Goal: Task Accomplishment & Management: Use online tool/utility

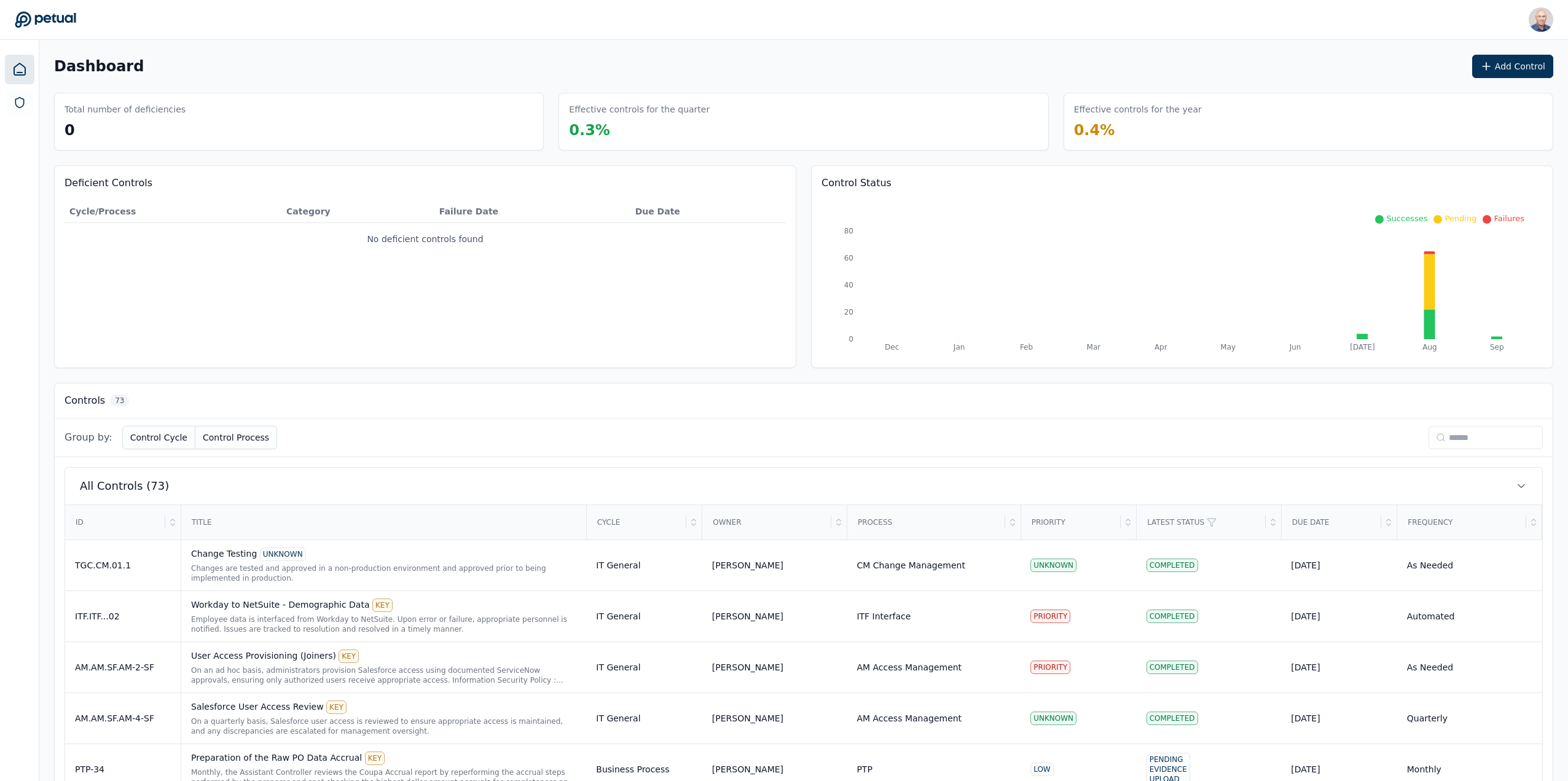
click at [1473, 435] on input at bounding box center [1485, 438] width 114 height 24
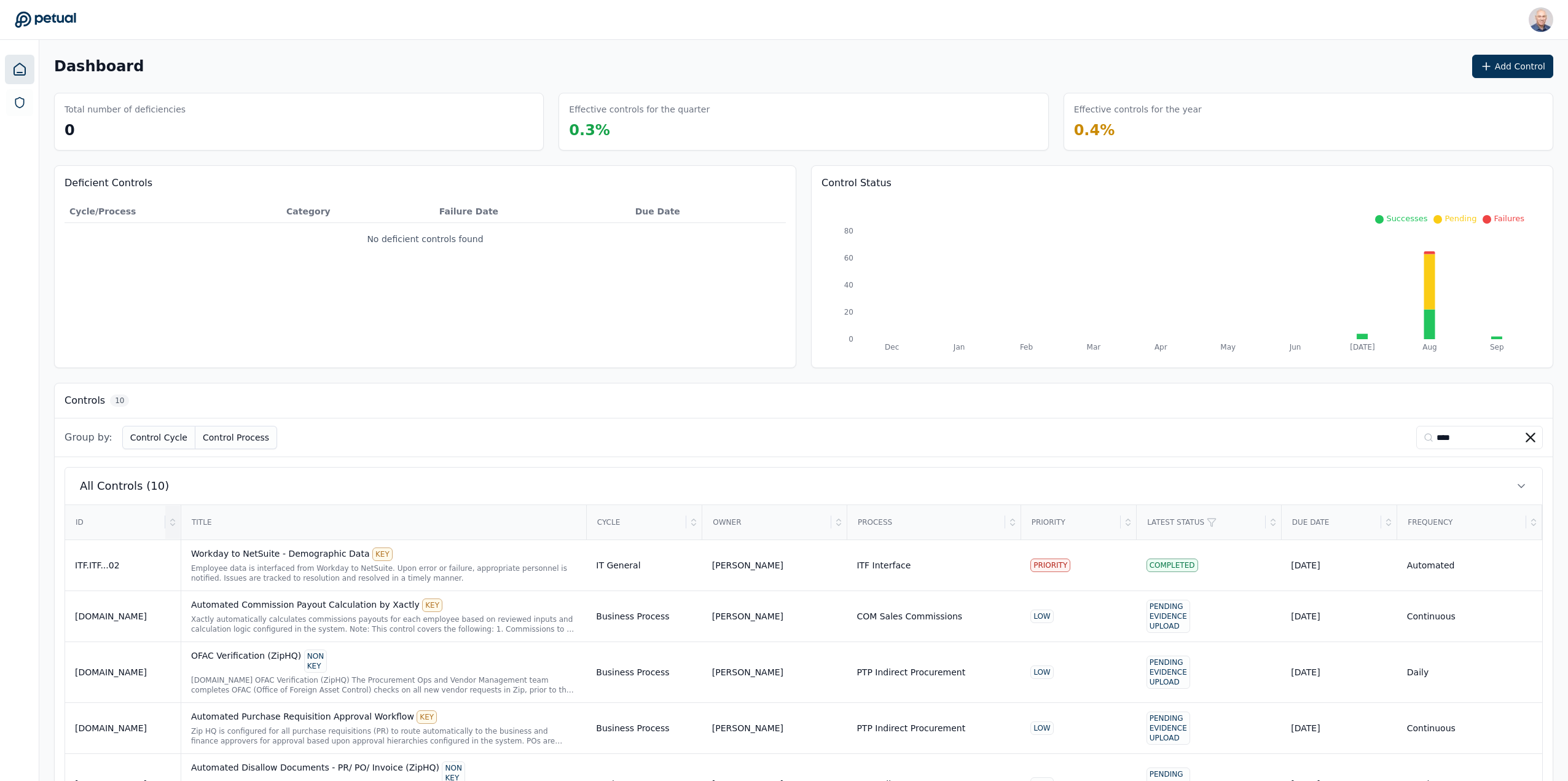
type input "****"
click at [175, 525] on icon at bounding box center [172, 522] width 10 height 10
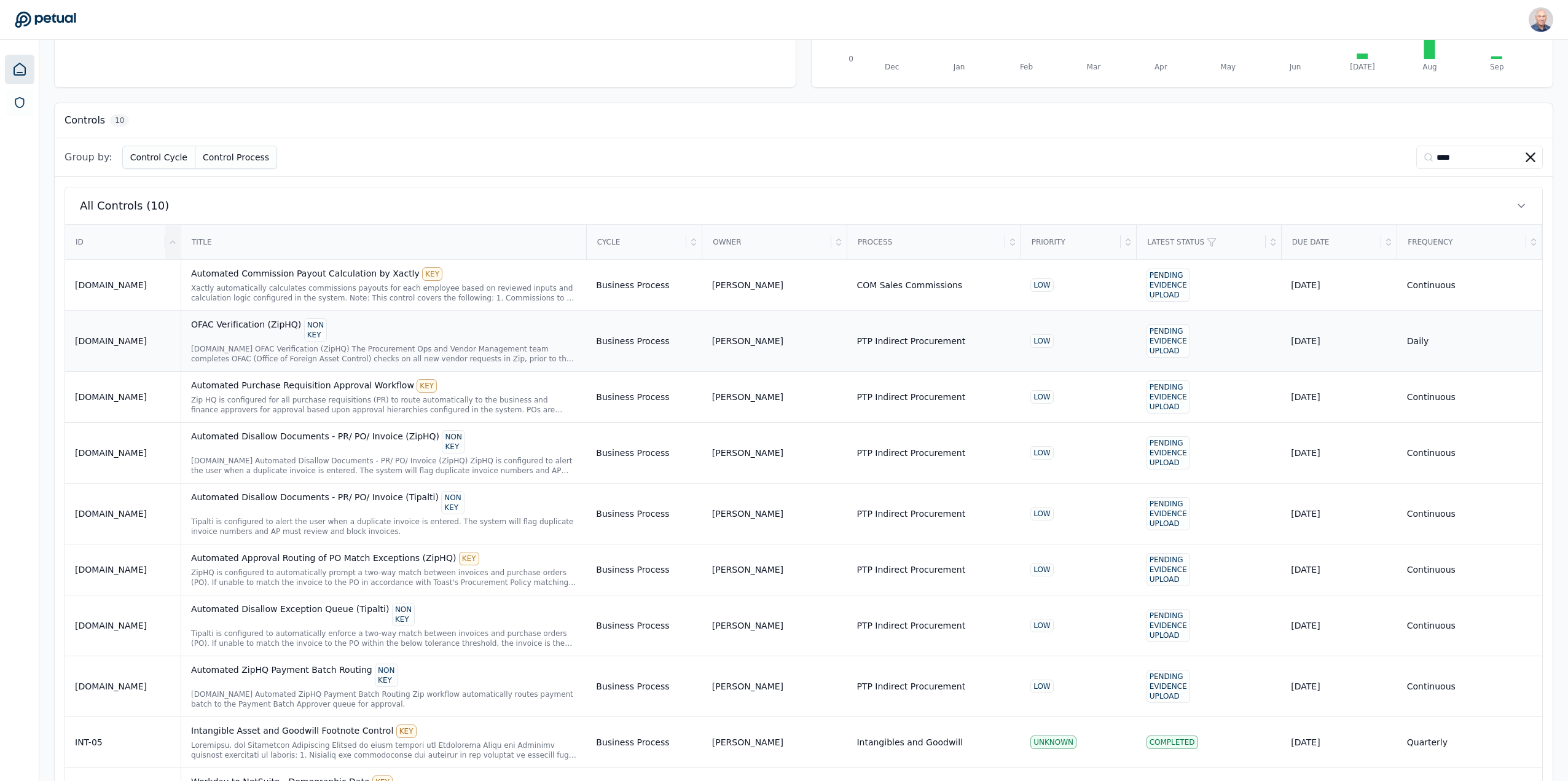
scroll to position [98, 0]
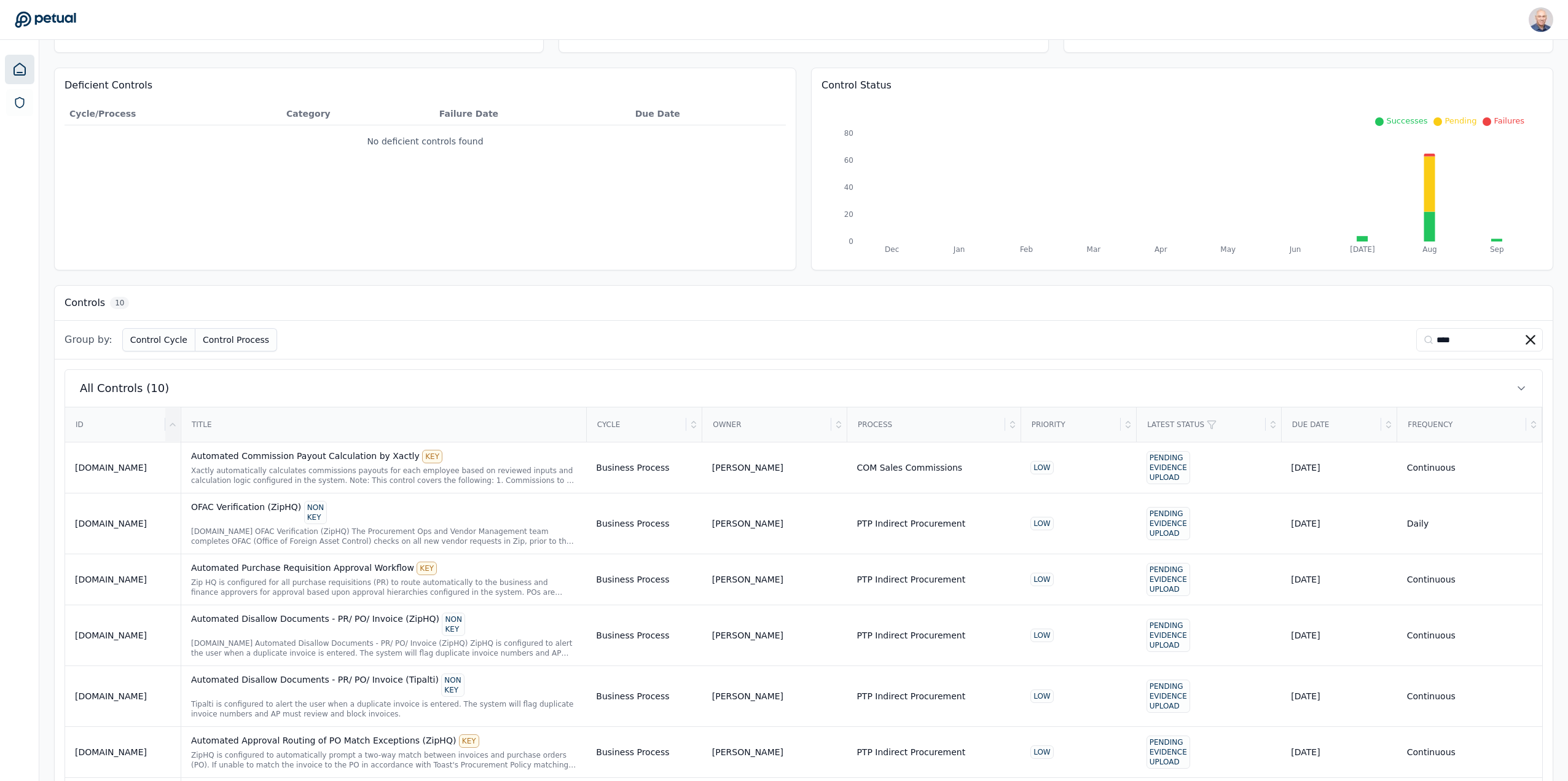
click at [114, 307] on span "10" at bounding box center [119, 303] width 19 height 12
click at [1532, 338] on icon at bounding box center [1531, 340] width 10 height 10
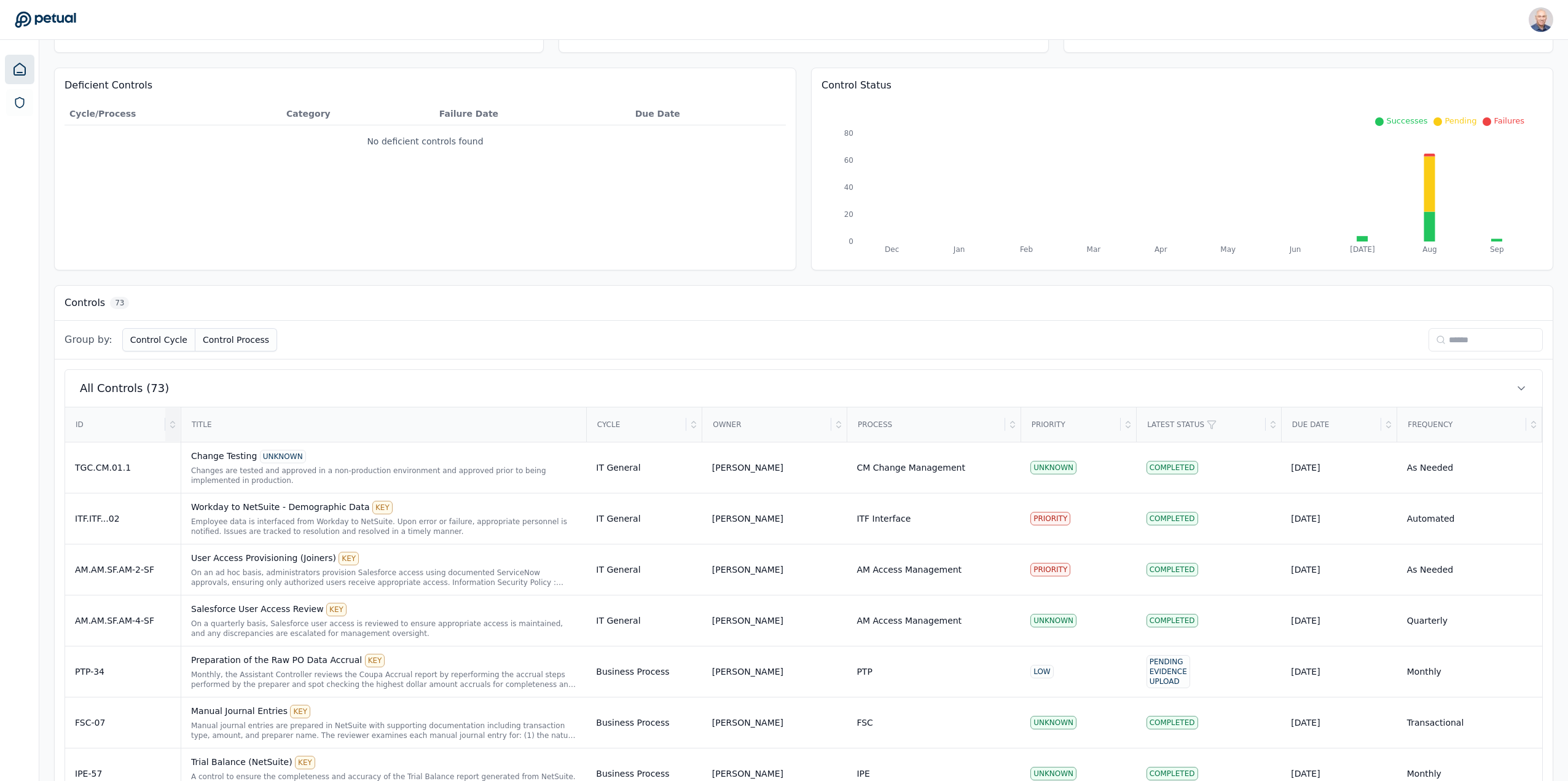
click at [172, 420] on icon at bounding box center [172, 424] width 10 height 10
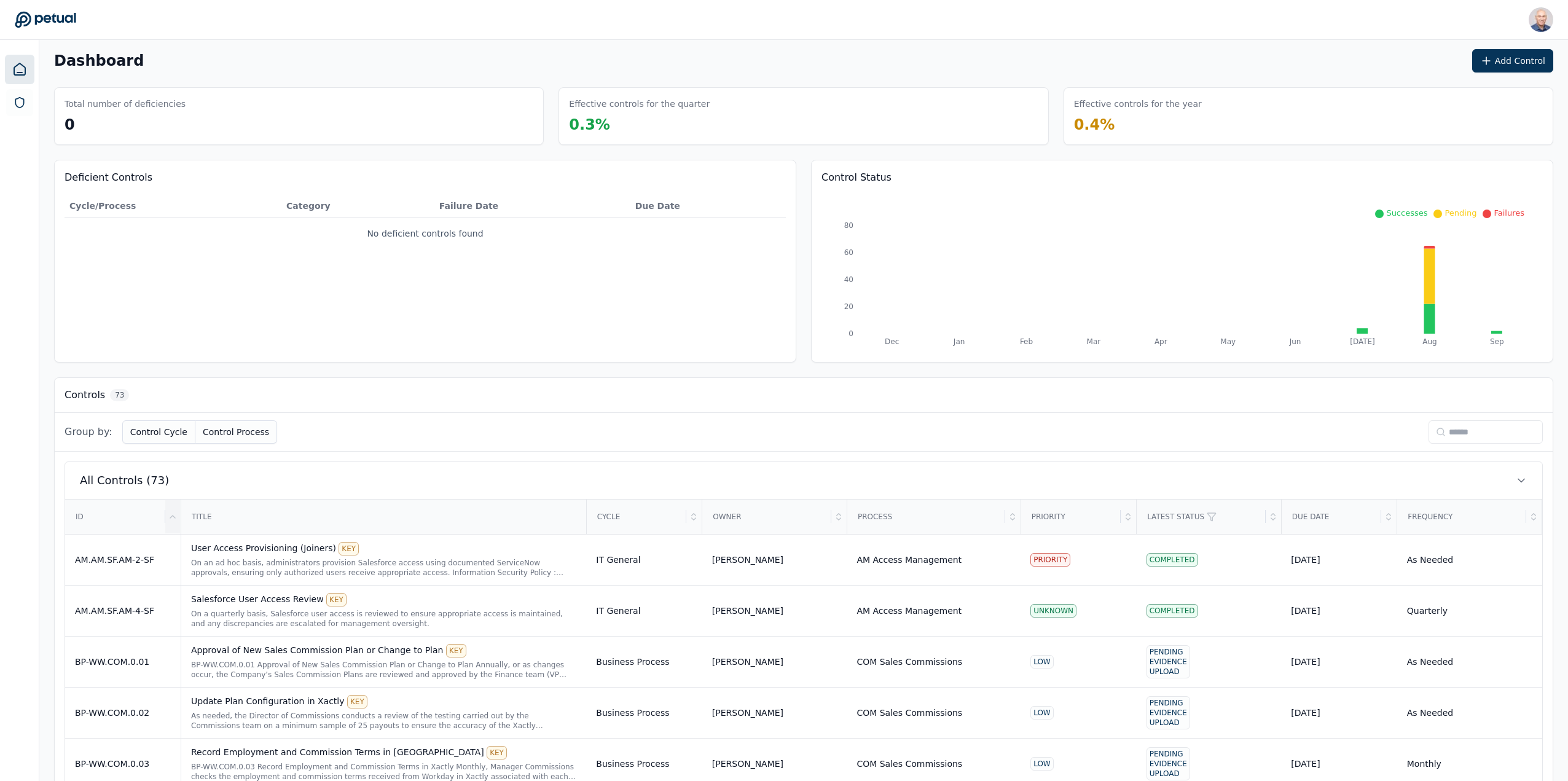
scroll to position [0, 0]
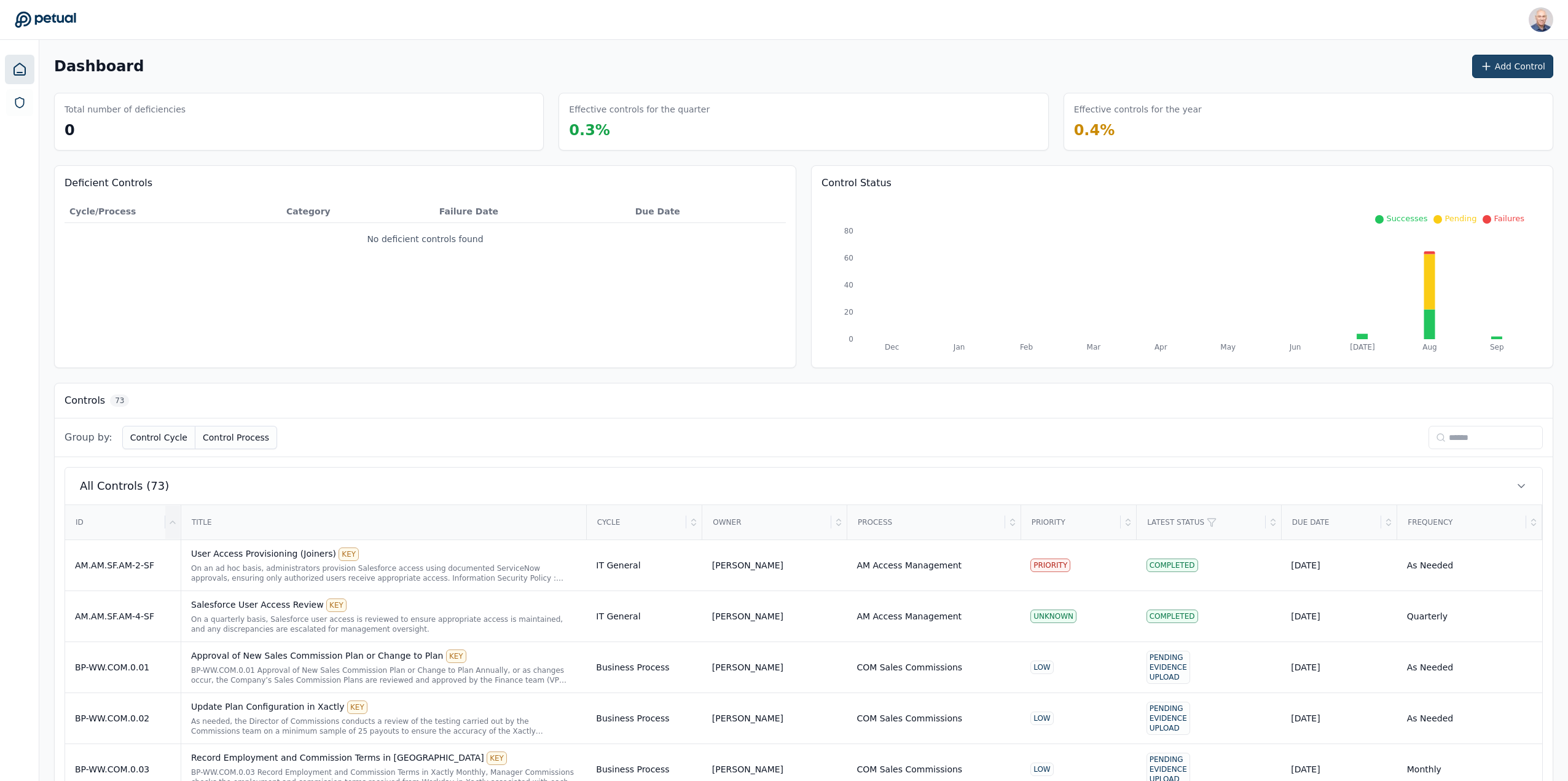
click at [1501, 68] on button "Add Control" at bounding box center [1513, 66] width 81 height 24
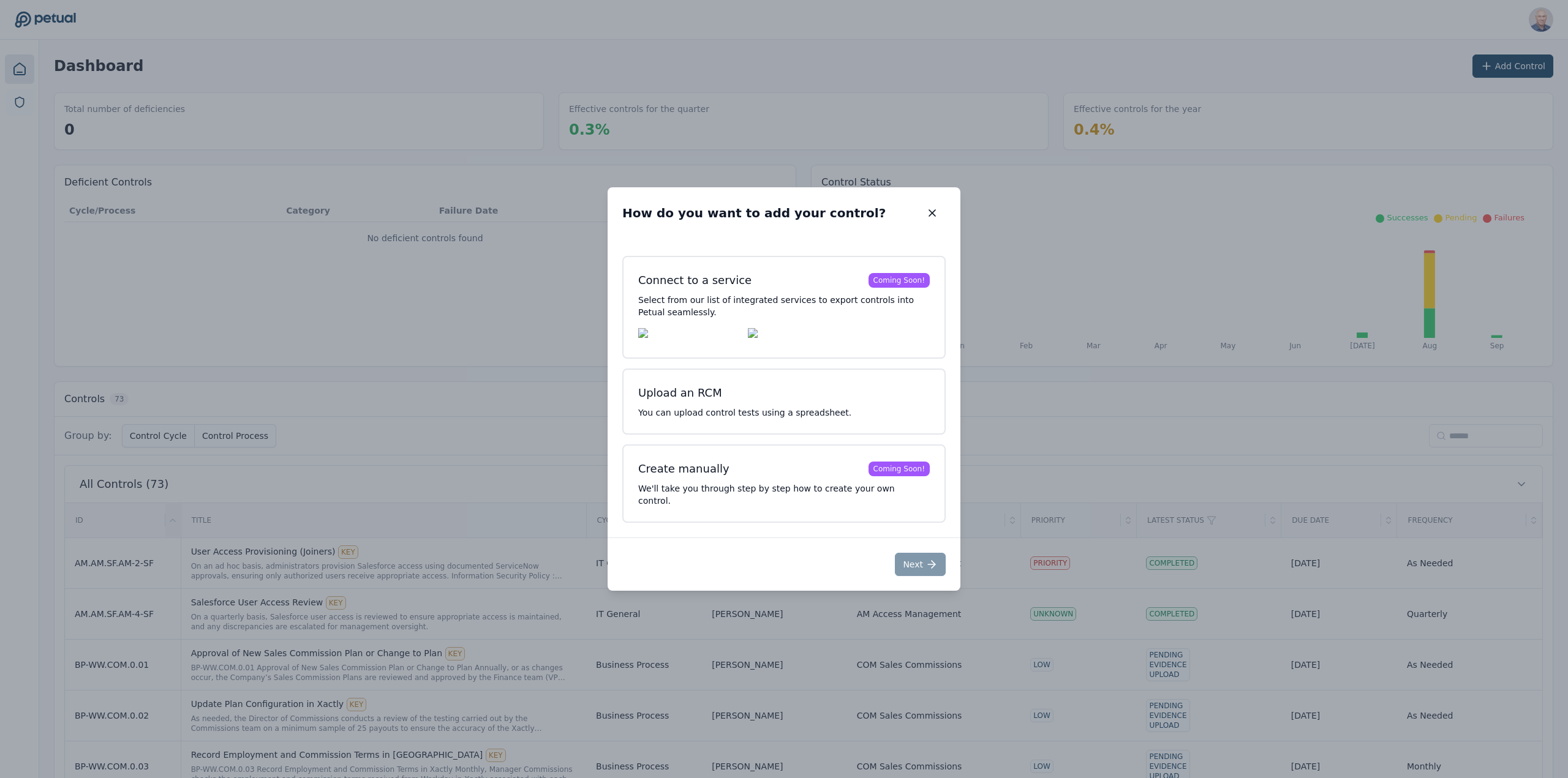
click at [1363, 60] on div "How do you want to add your control? How do you want to add your control? Conne…" at bounding box center [784, 389] width 1568 height 778
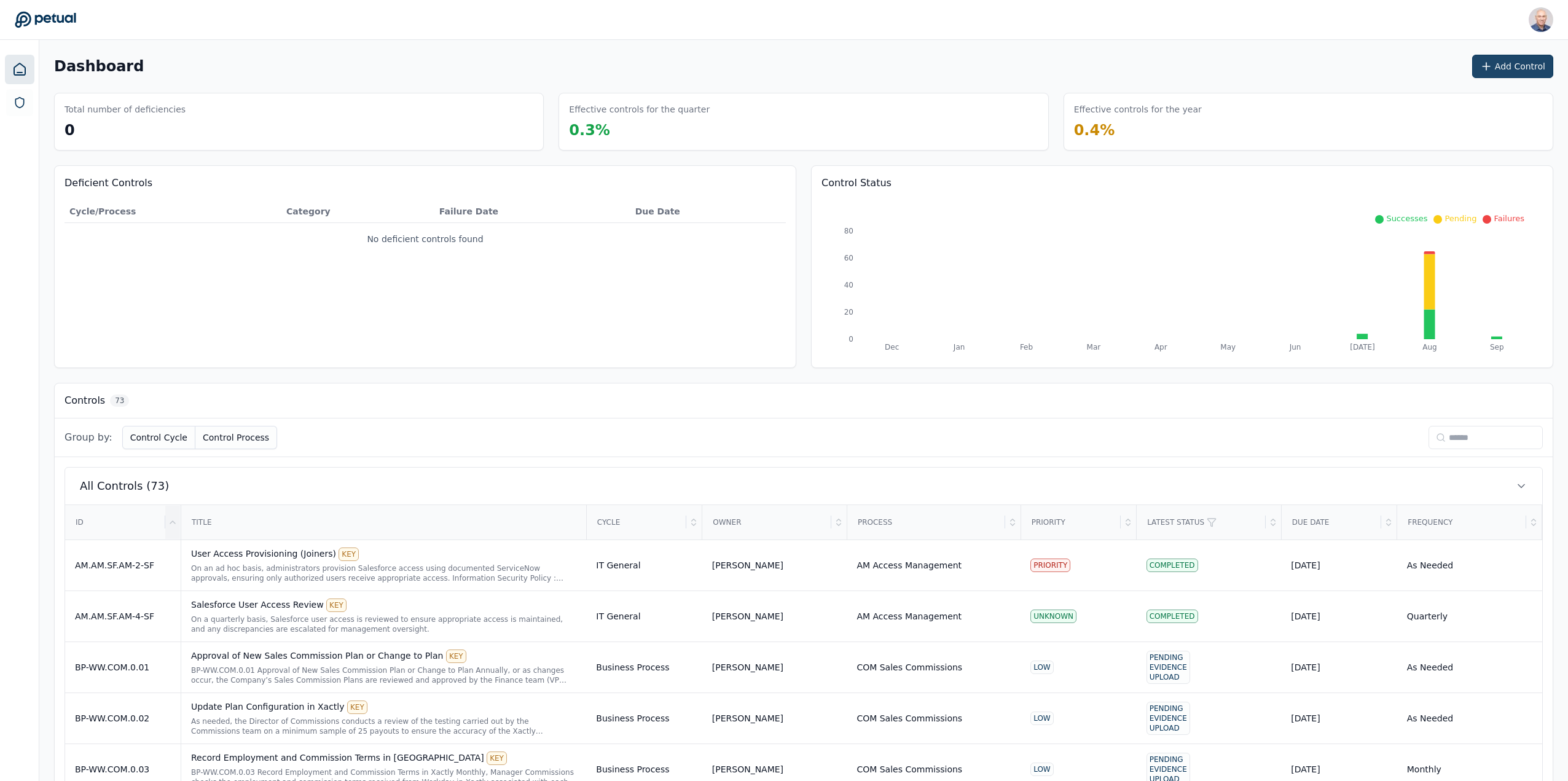
click at [1521, 60] on button "Add Control" at bounding box center [1513, 66] width 81 height 24
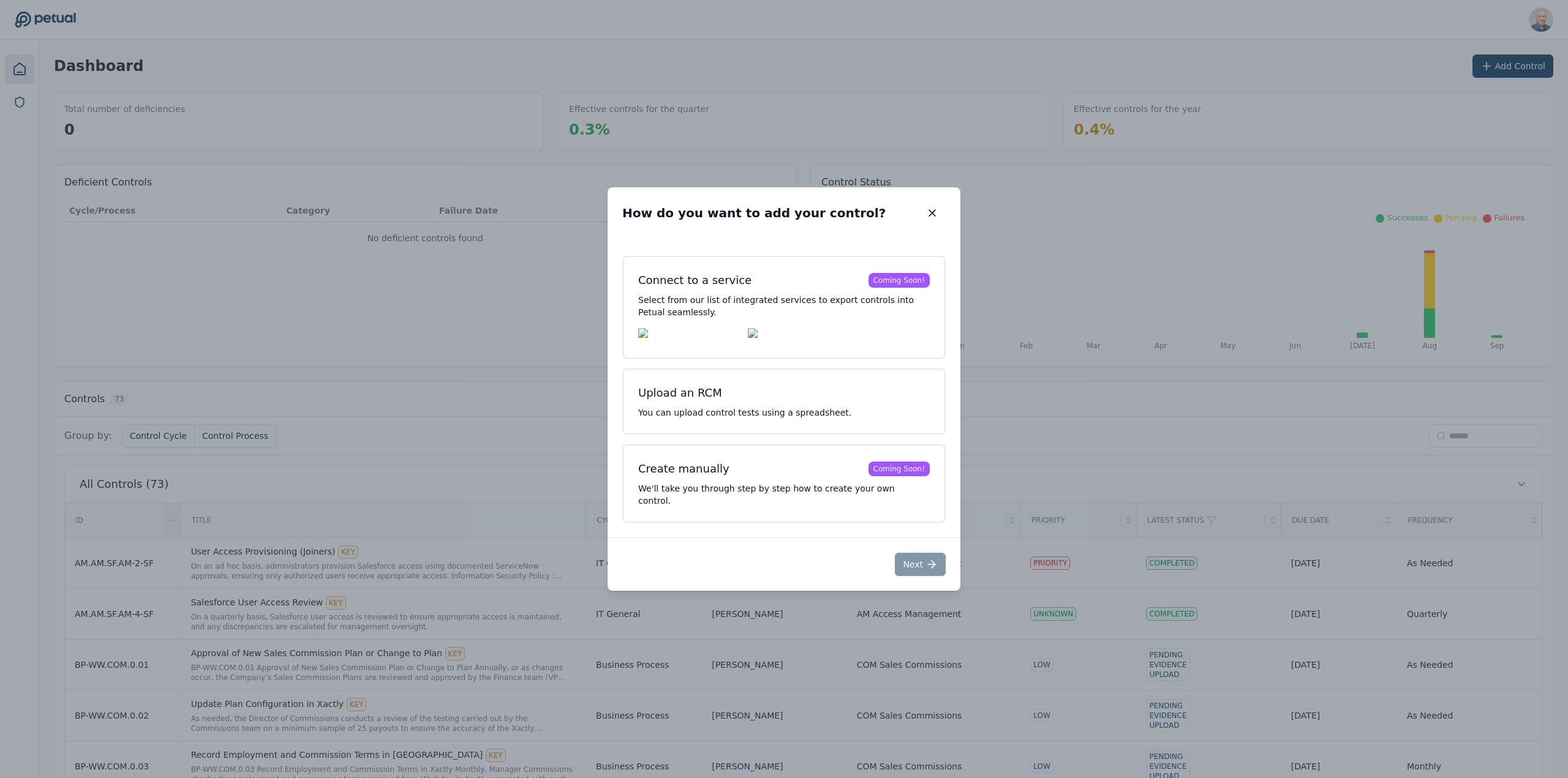
click at [381, 250] on div "How do you want to add your control? How do you want to add your control? Conne…" at bounding box center [784, 389] width 1568 height 778
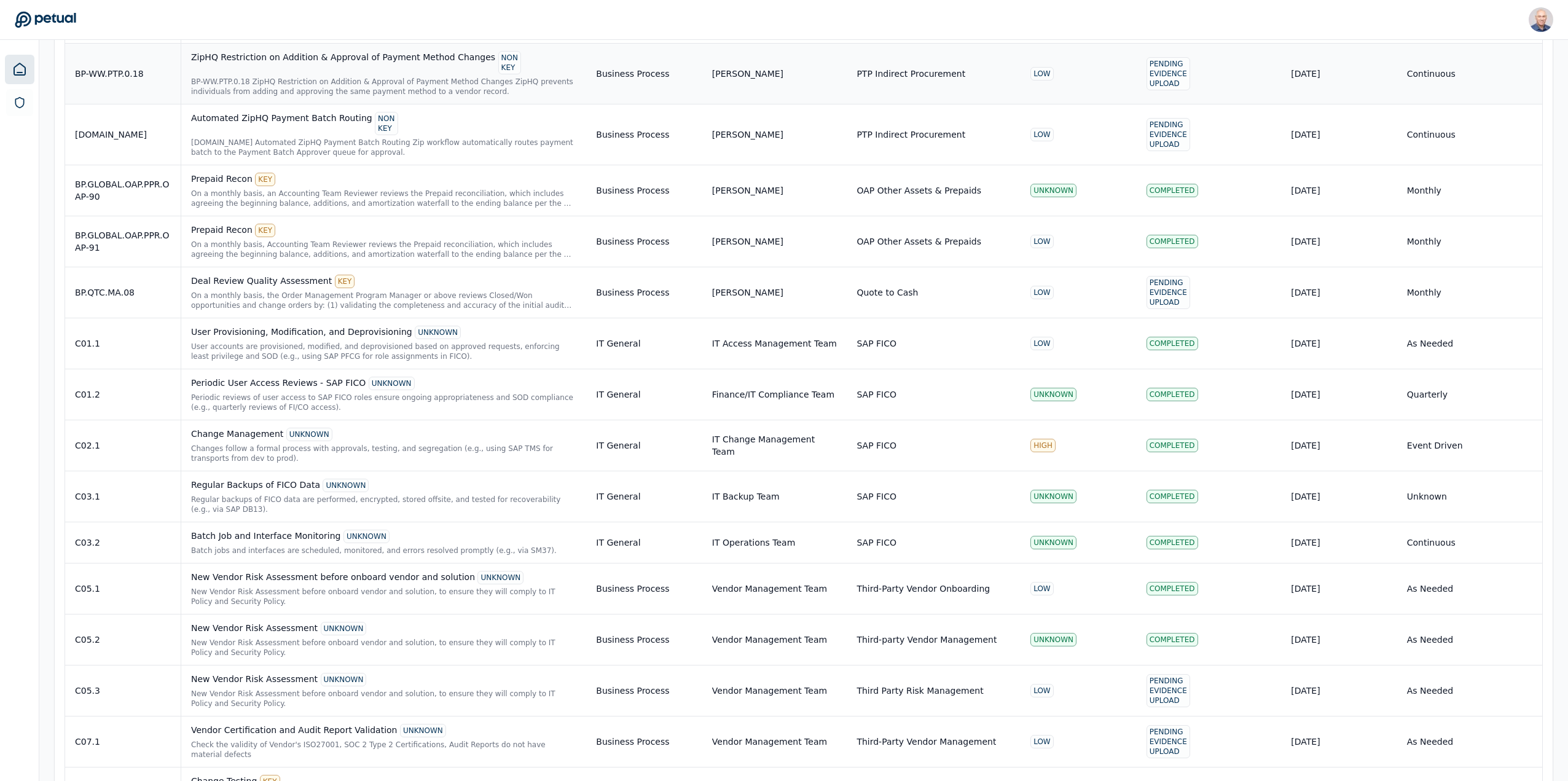
scroll to position [2028, 0]
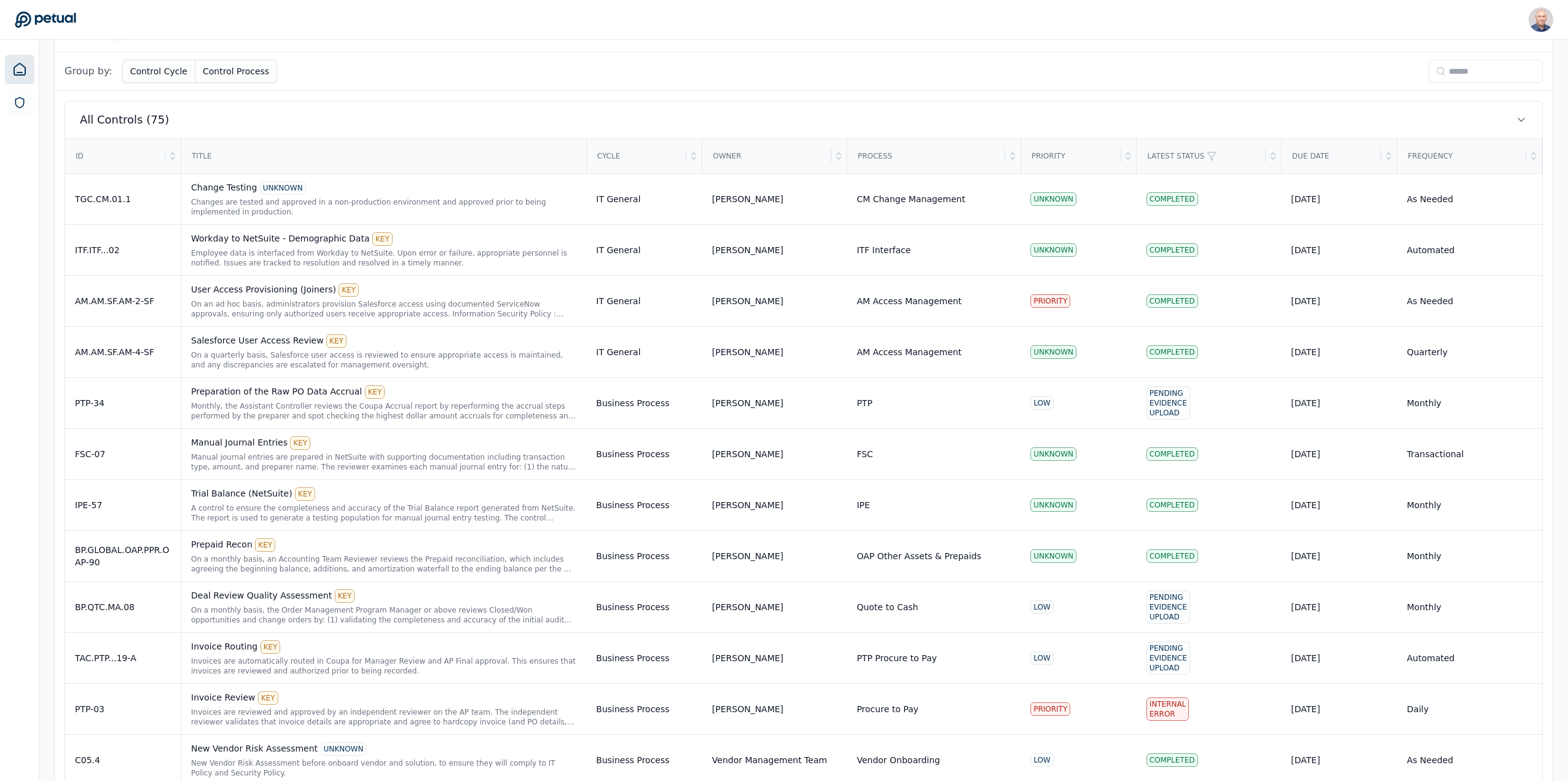
scroll to position [369, 0]
click at [171, 150] on icon at bounding box center [172, 153] width 10 height 10
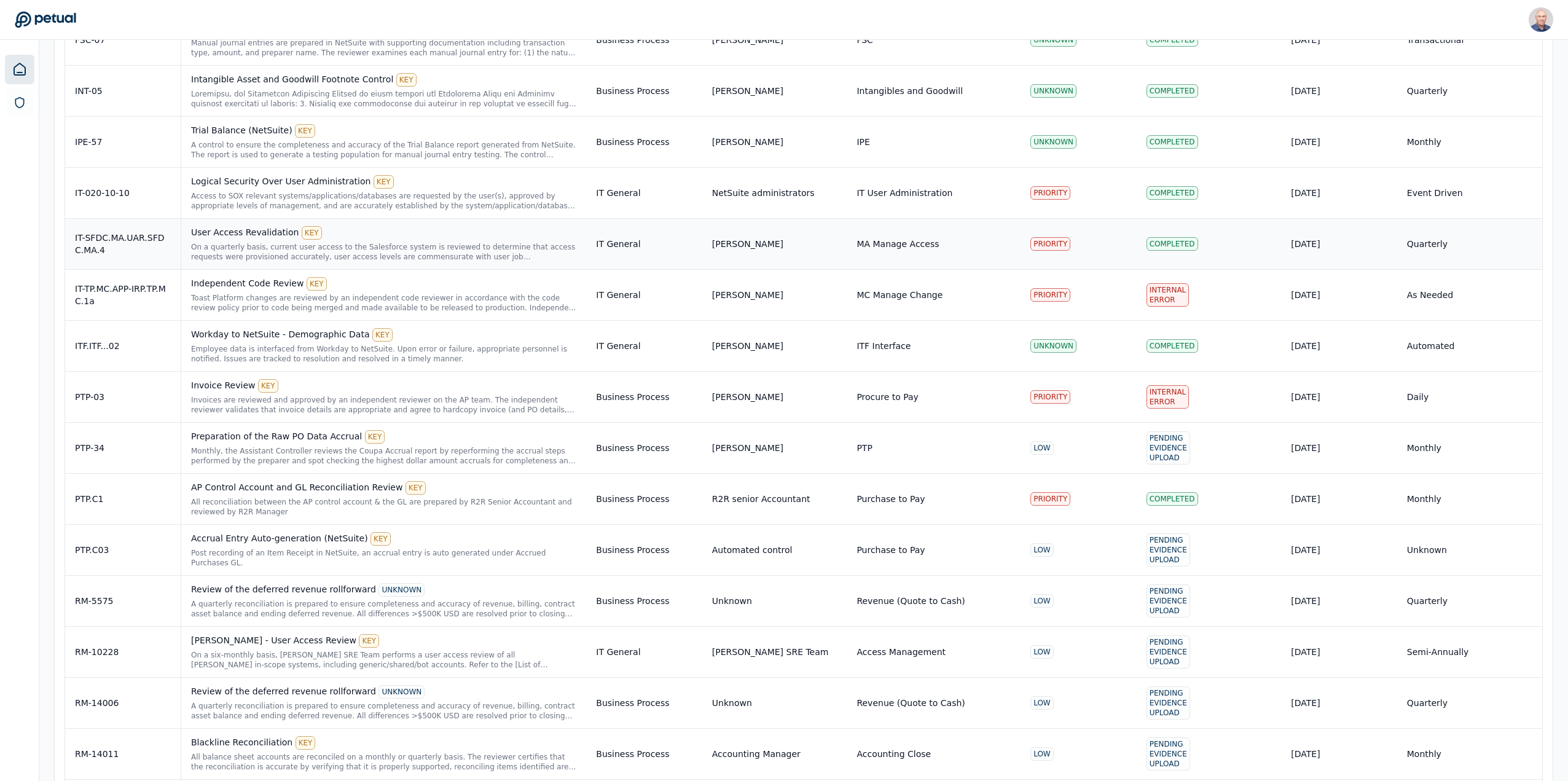
scroll to position [2950, 0]
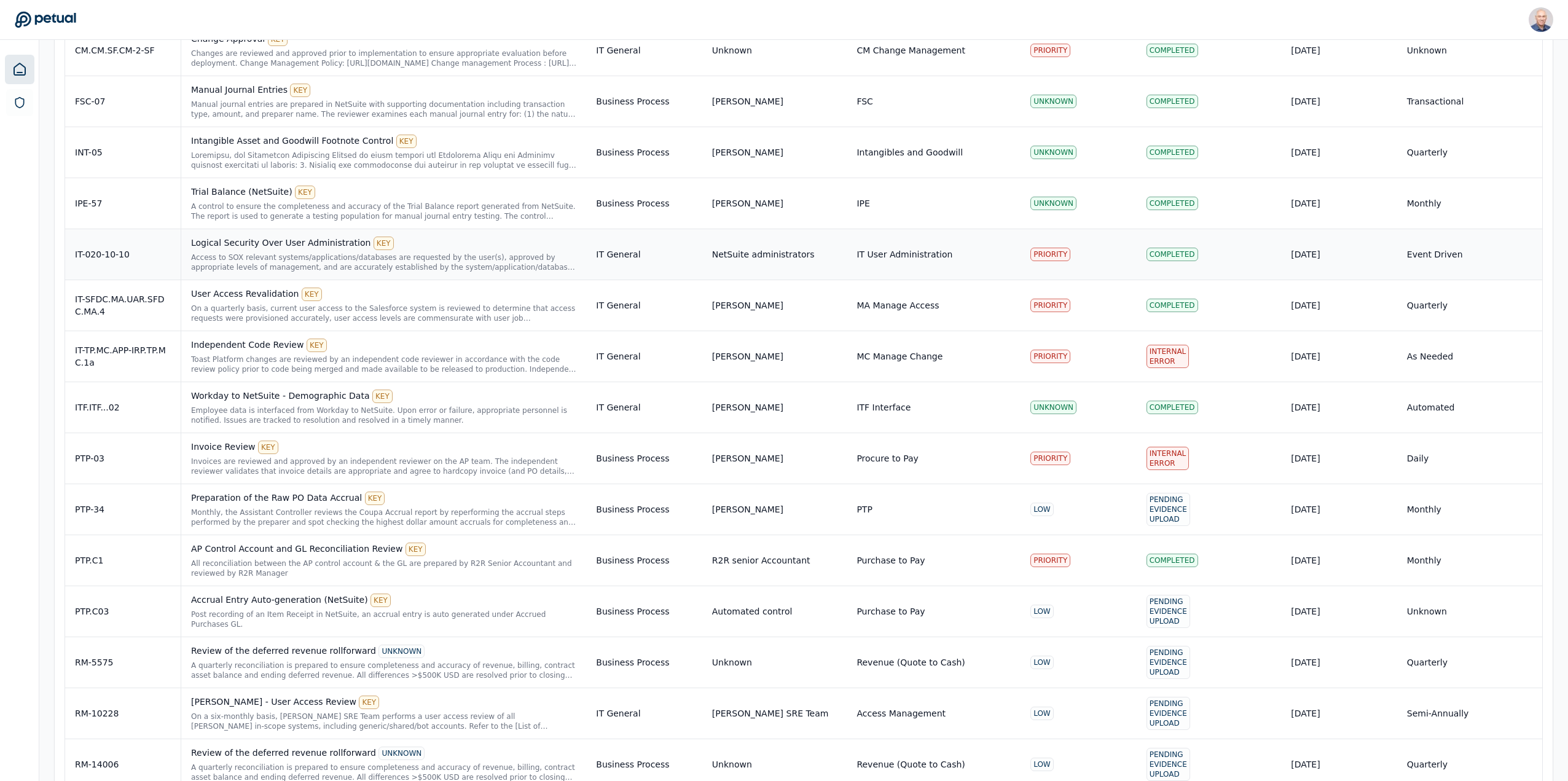
click at [233, 241] on div "Logical Security Over User Administration KEY" at bounding box center [384, 243] width 385 height 14
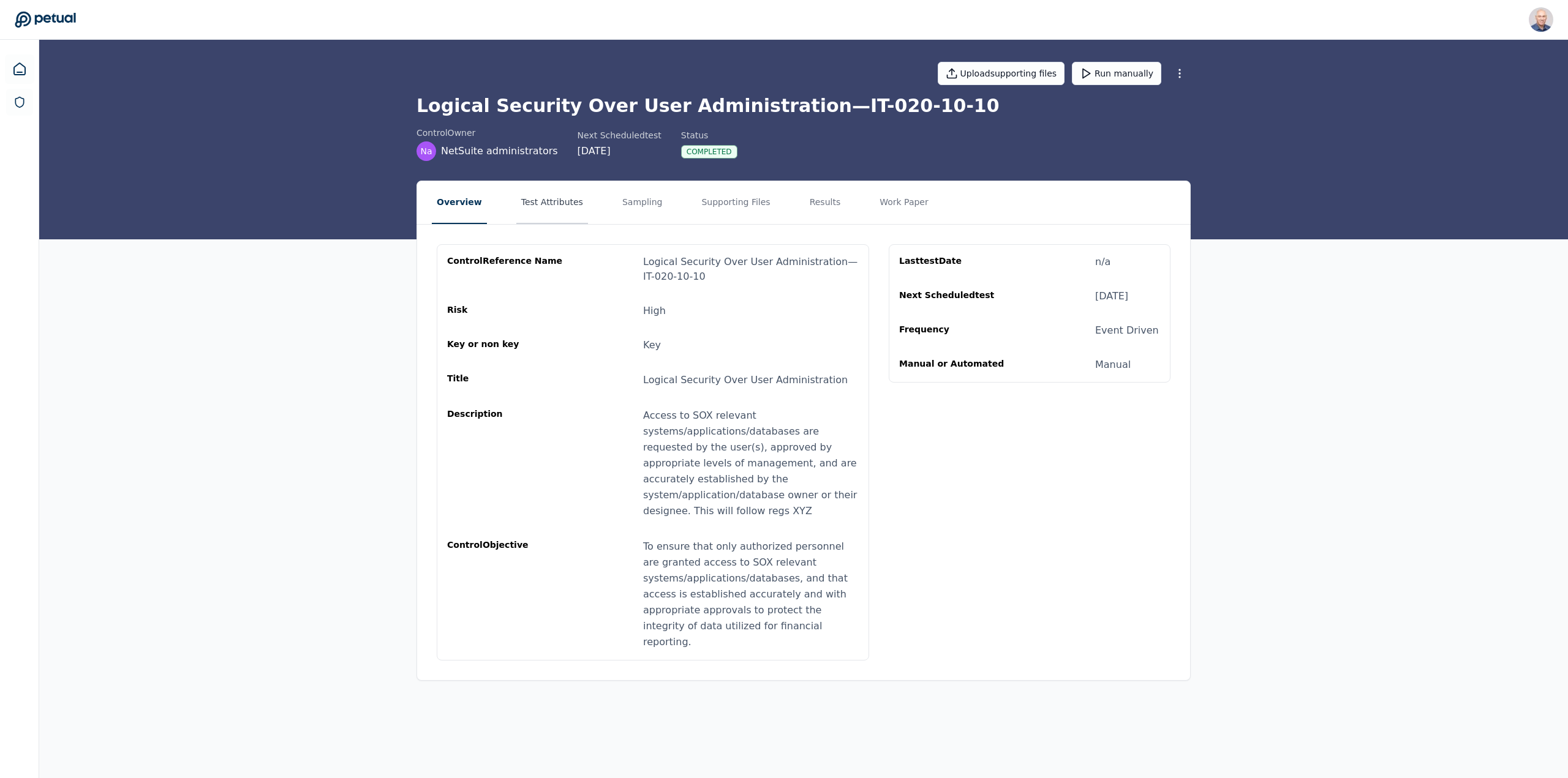
click at [547, 201] on button "Test Attributes" at bounding box center [552, 203] width 72 height 43
